Goal: Use online tool/utility: Utilize a website feature to perform a specific function

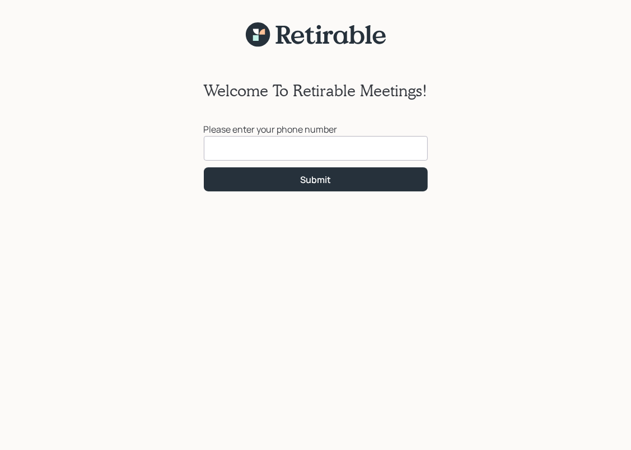
click at [210, 144] on input at bounding box center [316, 148] width 224 height 25
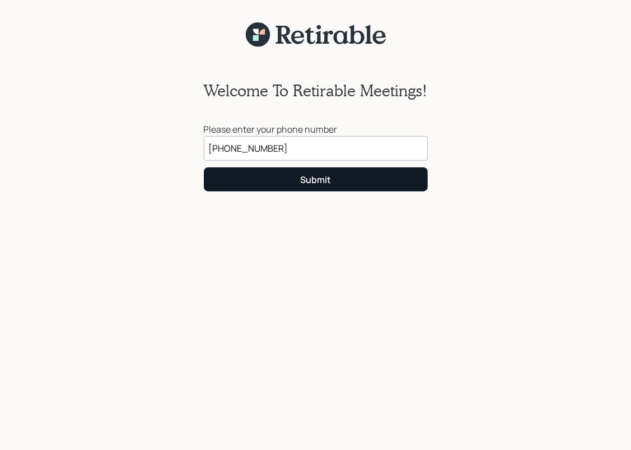
type input "[PHONE_NUMBER]"
click at [321, 180] on div "Submit" at bounding box center [315, 179] width 31 height 12
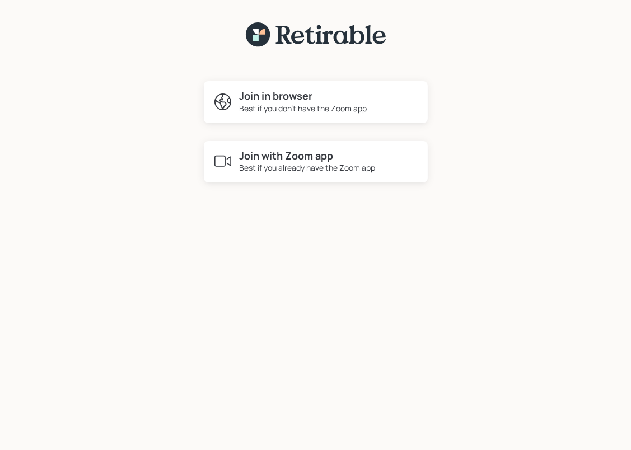
click at [281, 160] on h4 "Join with Zoom app" at bounding box center [308, 156] width 136 height 12
